Goal: Information Seeking & Learning: Learn about a topic

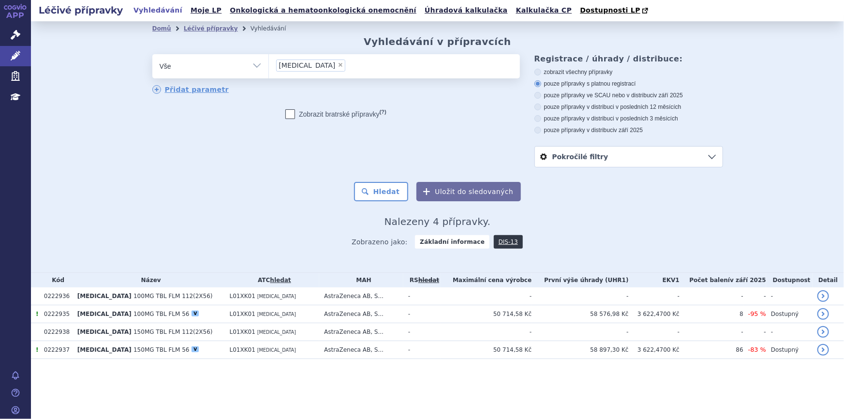
click at [338, 63] on span "×" at bounding box center [341, 65] width 6 height 6
click at [269, 63] on select "lynparza" at bounding box center [268, 66] width 0 height 24
select select
type input "0272180"
select select "0272180"
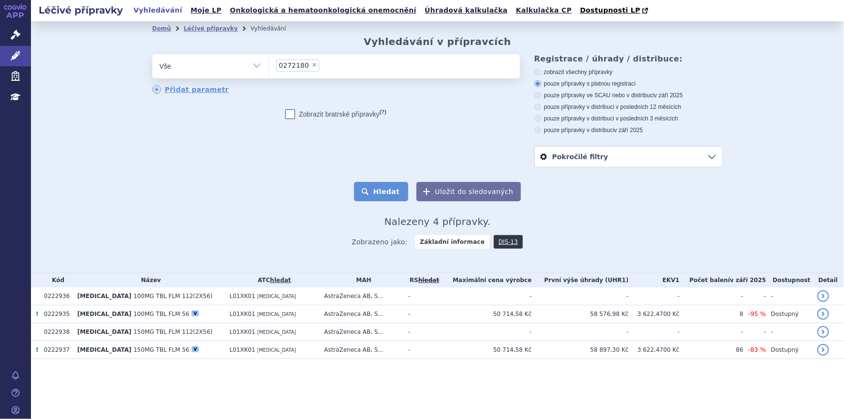
click at [386, 193] on button "Hledat" at bounding box center [381, 191] width 55 height 19
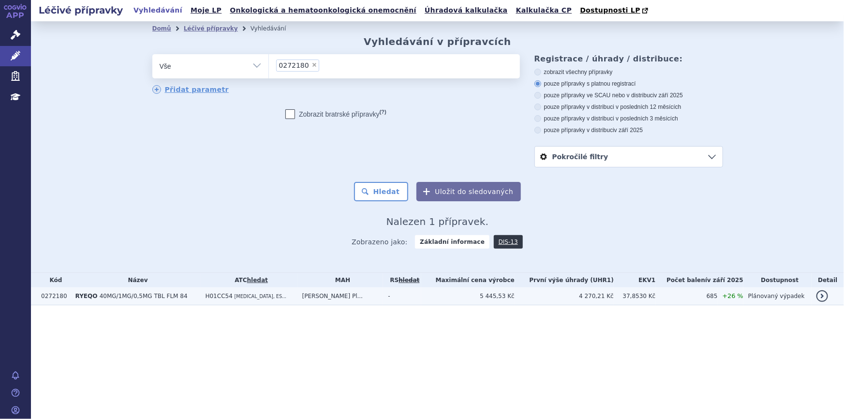
click at [290, 300] on td "H01CC54 [MEDICAL_DATA], ES..." at bounding box center [249, 296] width 97 height 18
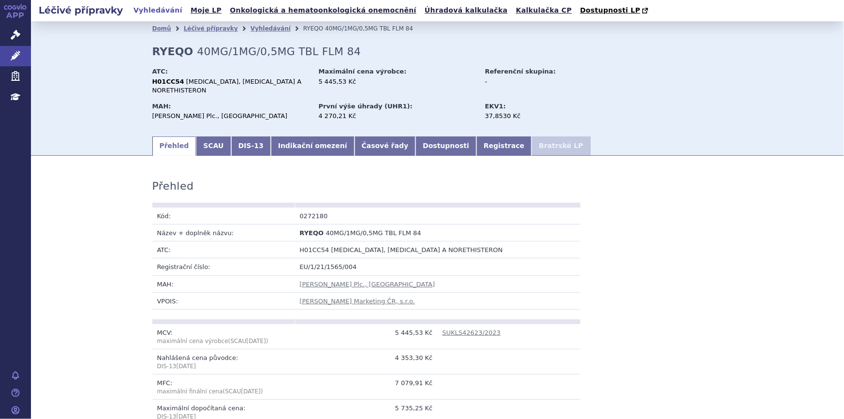
drag, startPoint x: 15, startPoint y: 31, endPoint x: 144, endPoint y: 42, distance: 129.6
click at [15, 30] on icon at bounding box center [16, 35] width 10 height 10
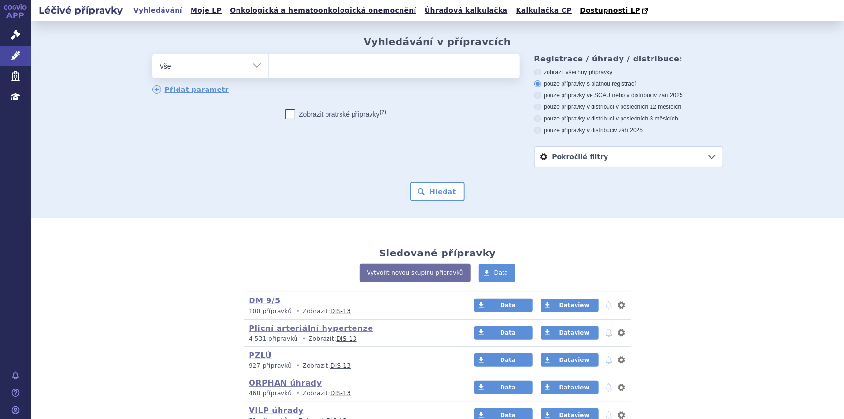
click at [341, 62] on ul at bounding box center [394, 64] width 251 height 20
click at [269, 62] on select at bounding box center [268, 66] width 0 height 24
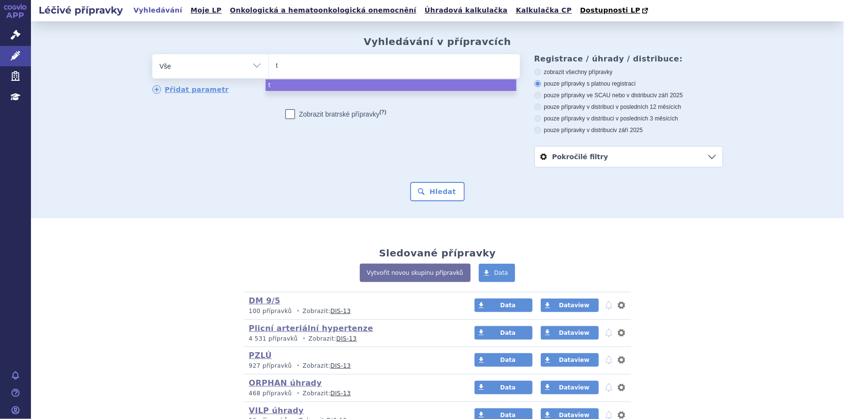
type input "te"
type input "tece"
type input "tecen"
type input "tecent"
type input "tecentr"
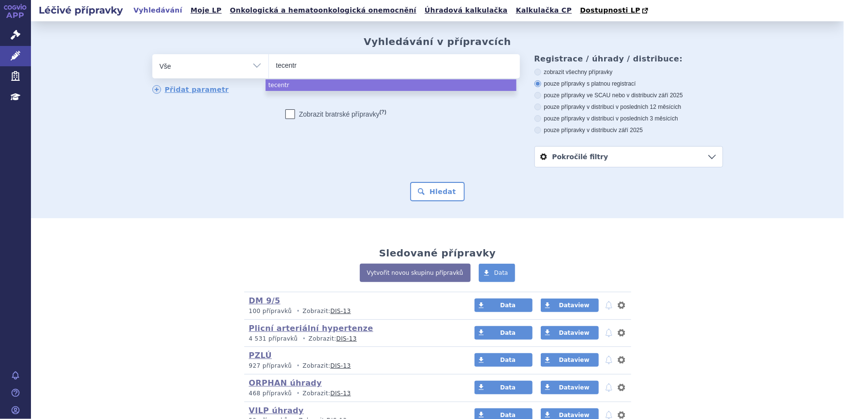
type input "tecentri"
type input "[MEDICAL_DATA]"
select select "[MEDICAL_DATA]"
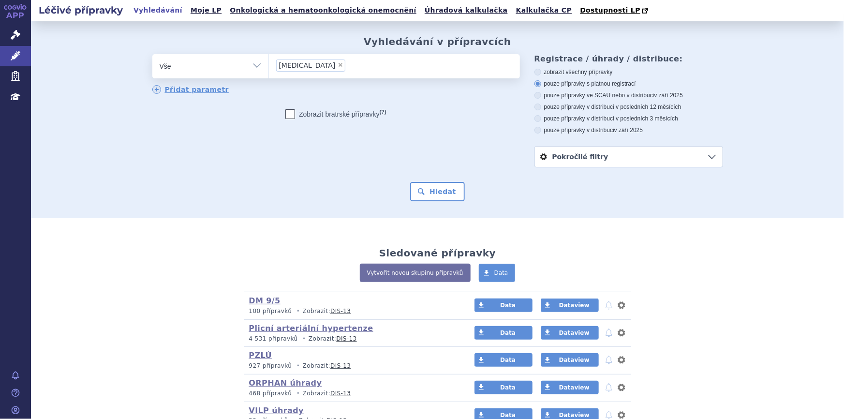
click at [446, 182] on form "odstranit Vše Přípravek/SUKL kód MAH VPOIS ATC/Aktivní látka × (?)" at bounding box center [437, 127] width 571 height 147
click at [445, 187] on button "Hledat" at bounding box center [437, 191] width 55 height 19
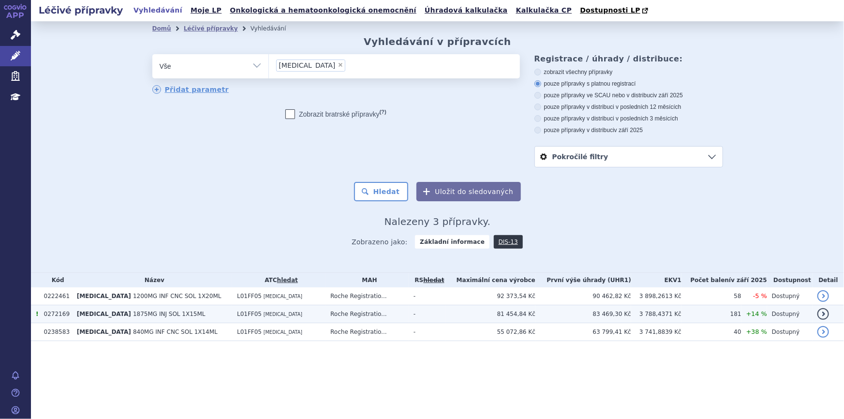
click at [295, 310] on td "L01FF05 ATEZOLIZUMAB" at bounding box center [278, 314] width 93 height 18
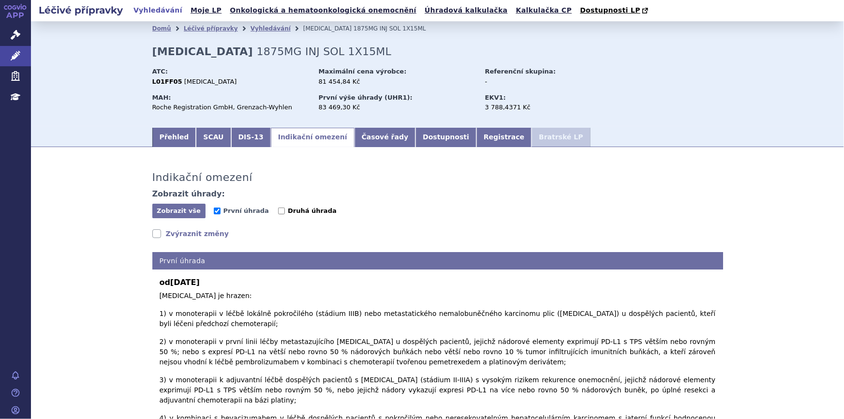
click at [278, 212] on input "Druhá úhrada" at bounding box center [281, 211] width 7 height 7
checkbox input "true"
click at [214, 211] on input "První úhrada" at bounding box center [217, 211] width 7 height 7
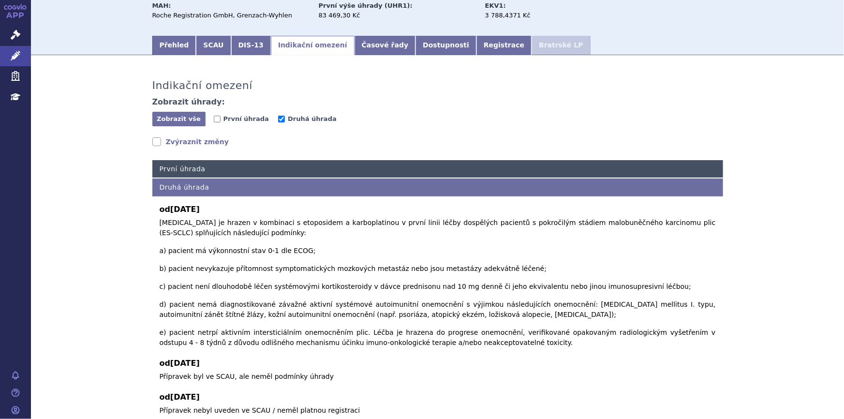
scroll to position [118, 0]
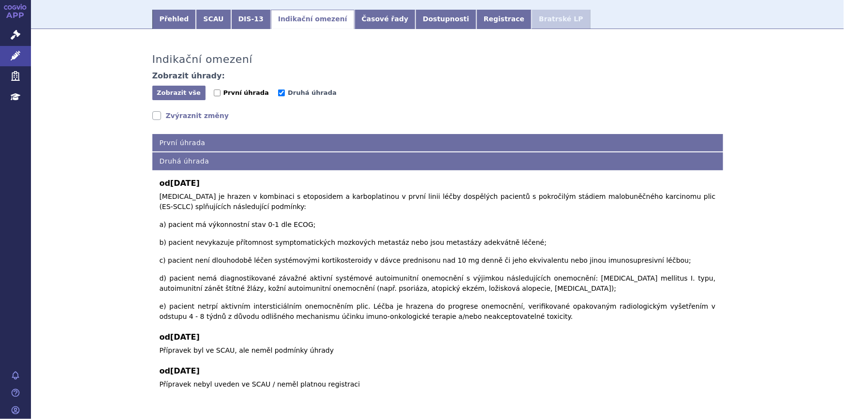
click at [216, 95] on input "První úhrada" at bounding box center [217, 92] width 7 height 7
checkbox input "true"
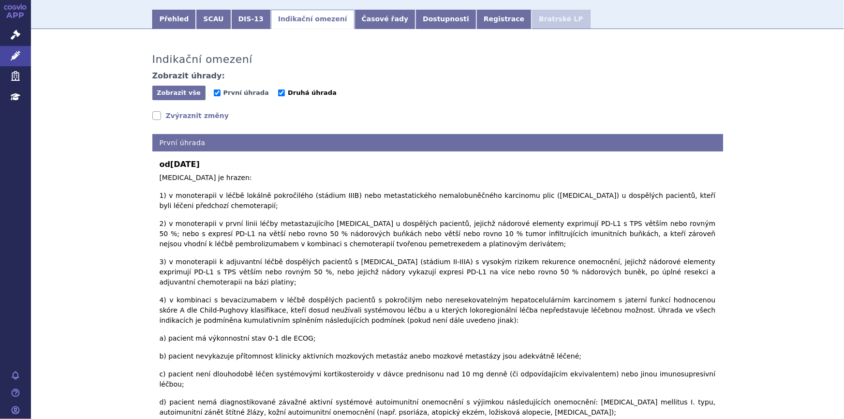
click at [278, 92] on input "Druhá úhrada" at bounding box center [281, 92] width 7 height 7
checkbox input "false"
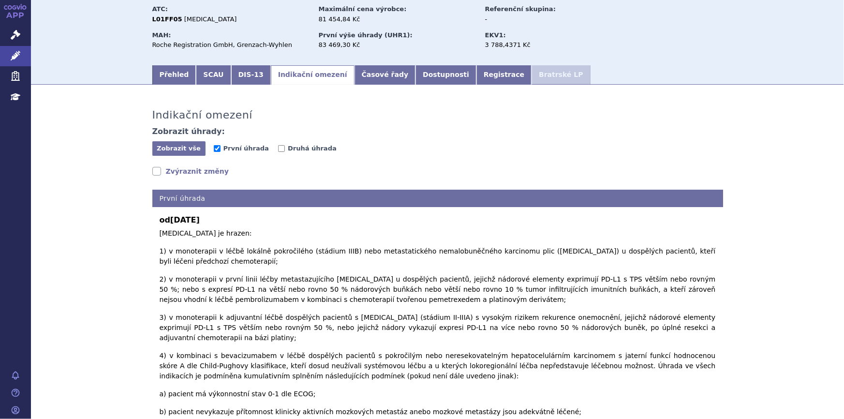
scroll to position [0, 0]
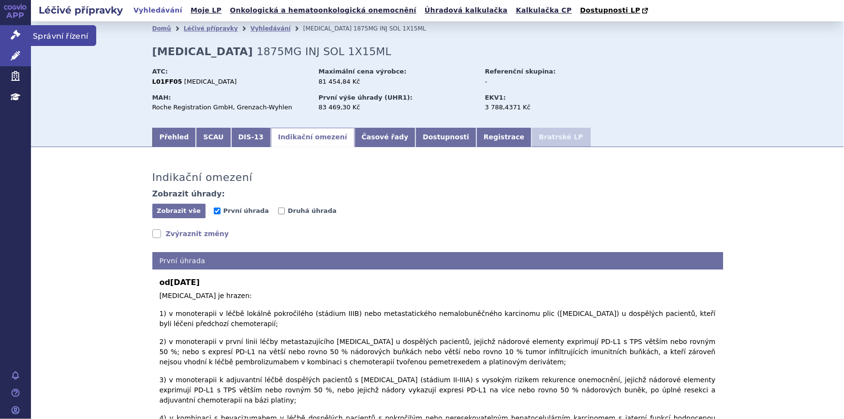
click at [10, 43] on link "Správní řízení" at bounding box center [15, 35] width 31 height 20
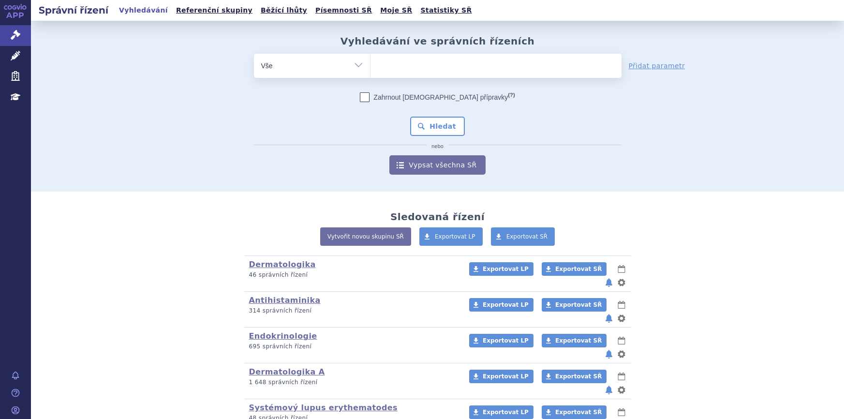
click at [407, 62] on ul at bounding box center [496, 64] width 251 height 20
click at [371, 62] on select at bounding box center [370, 65] width 0 height 24
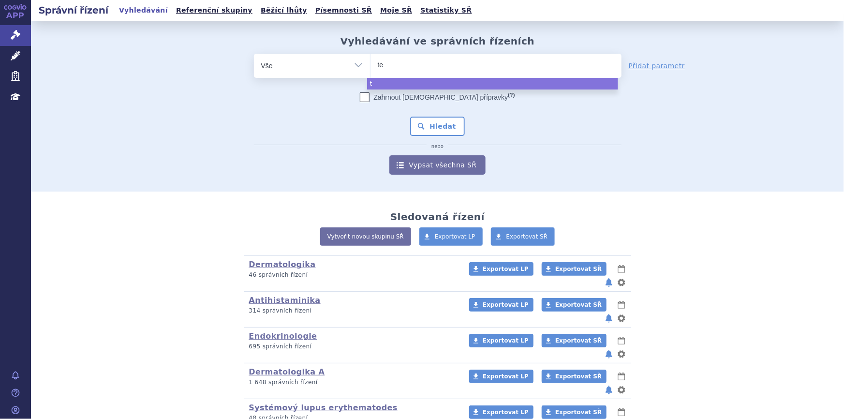
type input "tec"
type input "tecen"
type input "tecent"
type input "tecentr"
type input "tecentri"
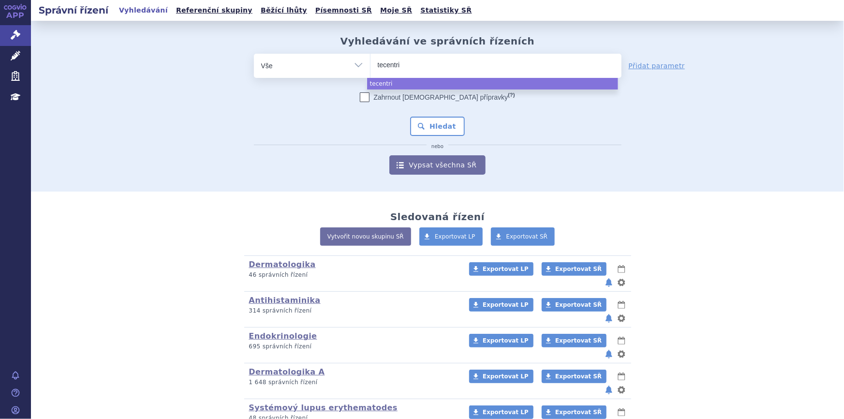
type input "[MEDICAL_DATA]"
select select "[MEDICAL_DATA]"
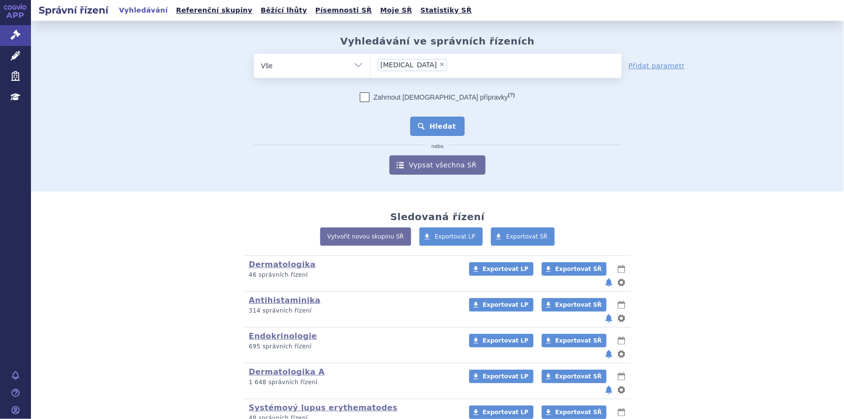
click at [447, 124] on button "Hledat" at bounding box center [437, 126] width 55 height 19
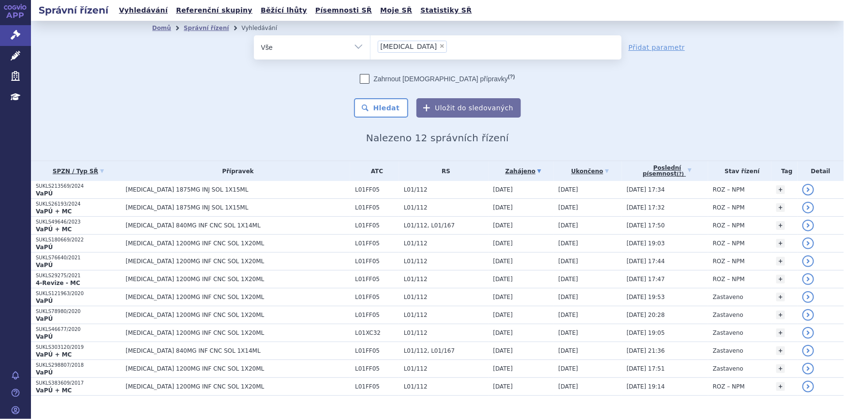
click at [431, 56] on ul "× tecentriq" at bounding box center [496, 45] width 251 height 21
click at [371, 56] on select "[MEDICAL_DATA]" at bounding box center [370, 47] width 0 height 24
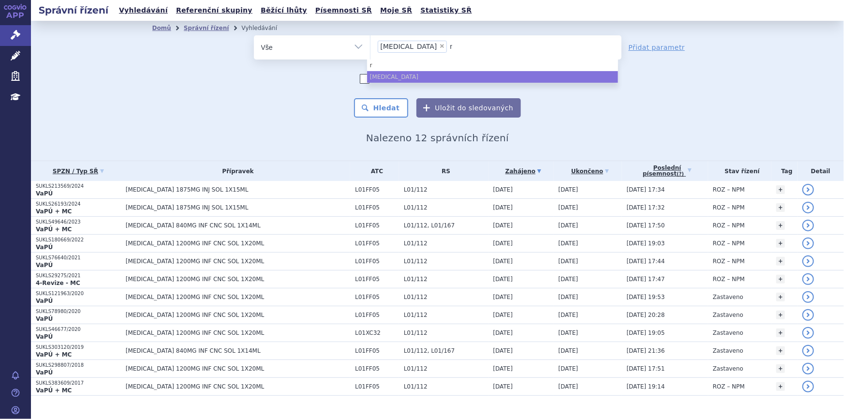
type input "ry"
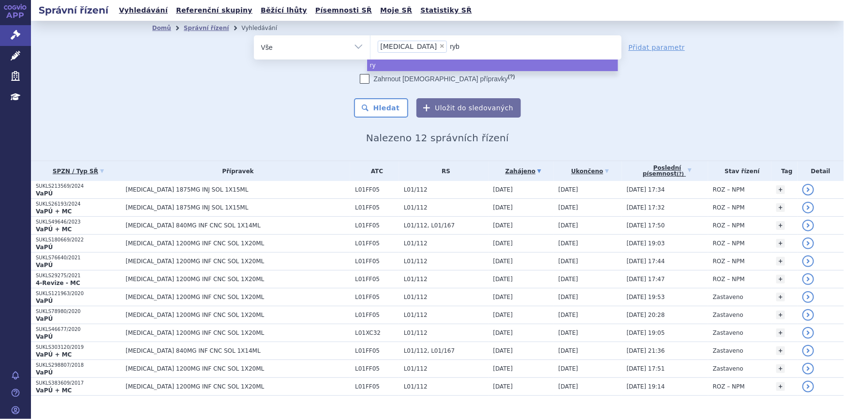
type input "rybr"
type input "rybrev"
type input "rybrevan"
type input "[MEDICAL_DATA]"
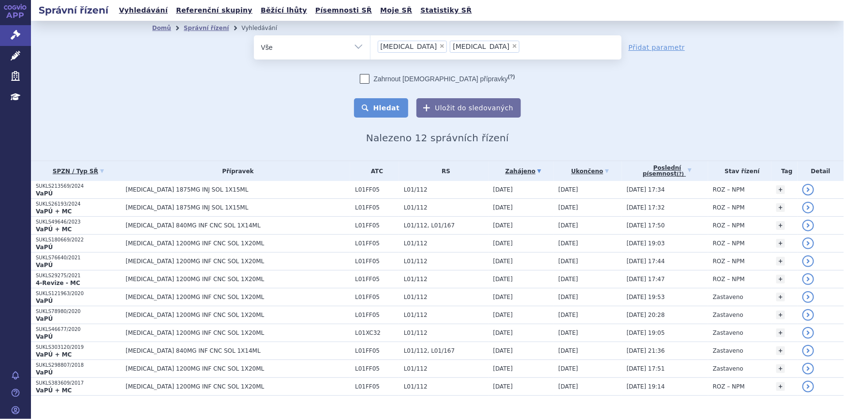
click at [375, 104] on button "Hledat" at bounding box center [381, 107] width 55 height 19
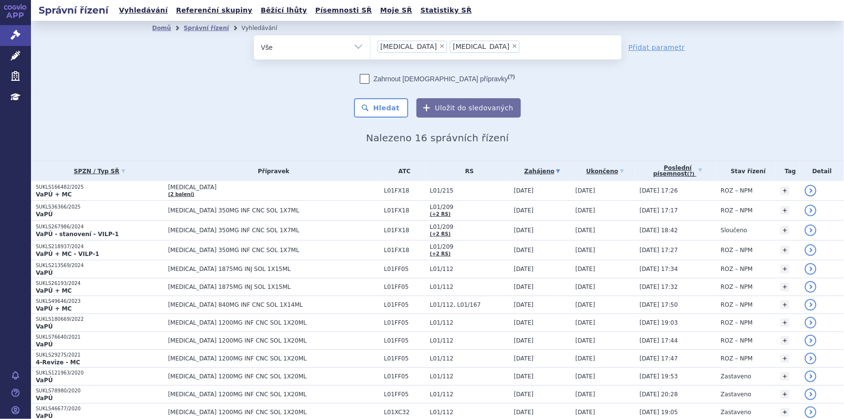
click at [483, 53] on ul "× [MEDICAL_DATA] × [MEDICAL_DATA]" at bounding box center [496, 45] width 251 height 21
click at [371, 53] on select "[MEDICAL_DATA] [MEDICAL_DATA]" at bounding box center [370, 47] width 0 height 24
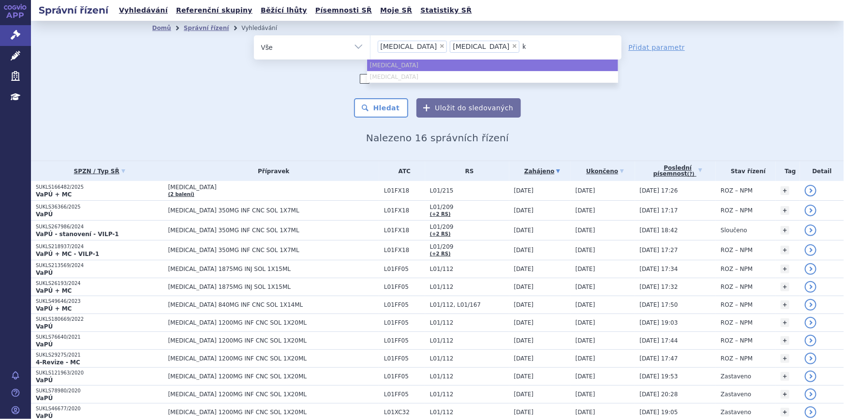
type input "ker"
type input "kery"
type input "ker"
type input "ke"
type input "k"
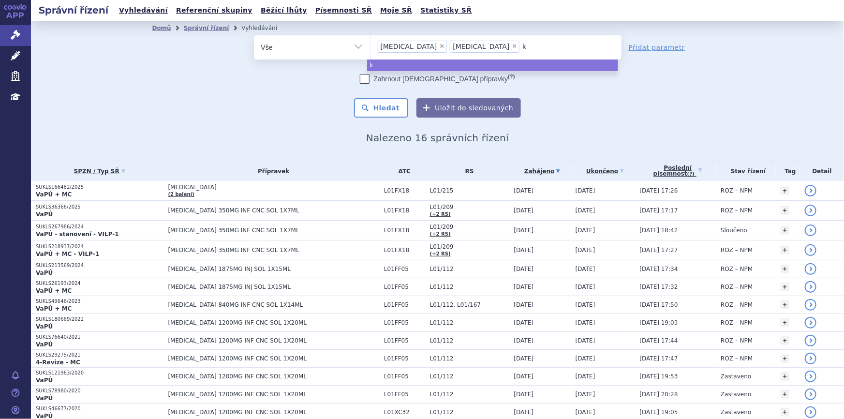
type input "ke"
type input "keyt"
type input "keytr"
type input "keytrud"
type input "[MEDICAL_DATA]"
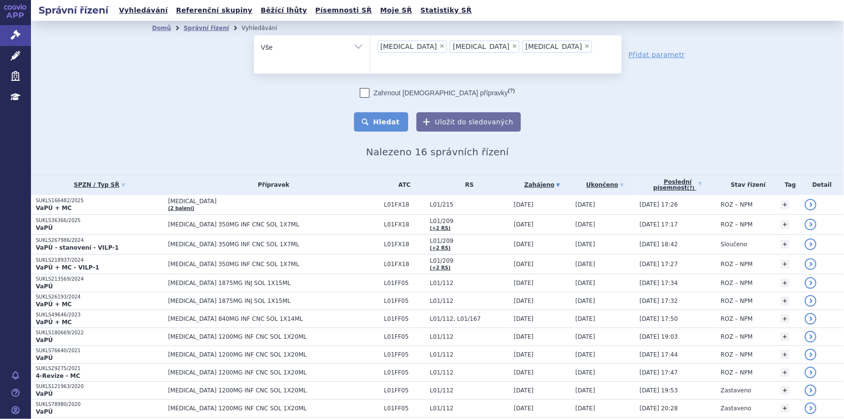
click at [364, 112] on button "Hledat" at bounding box center [381, 121] width 55 height 19
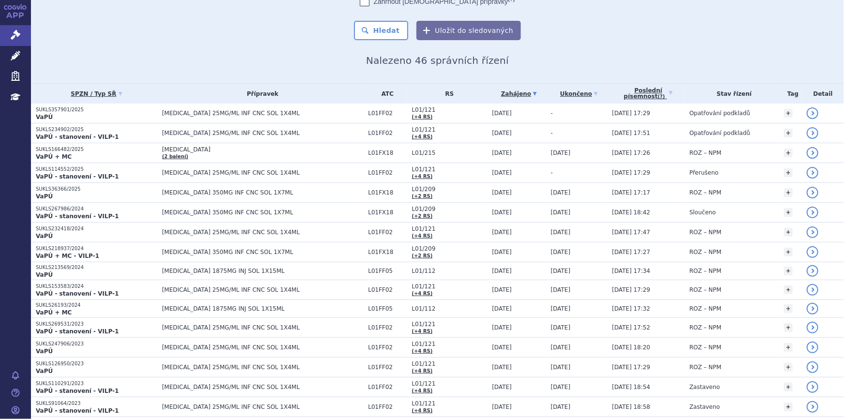
scroll to position [176, 0]
